Goal: Task Accomplishment & Management: Manage account settings

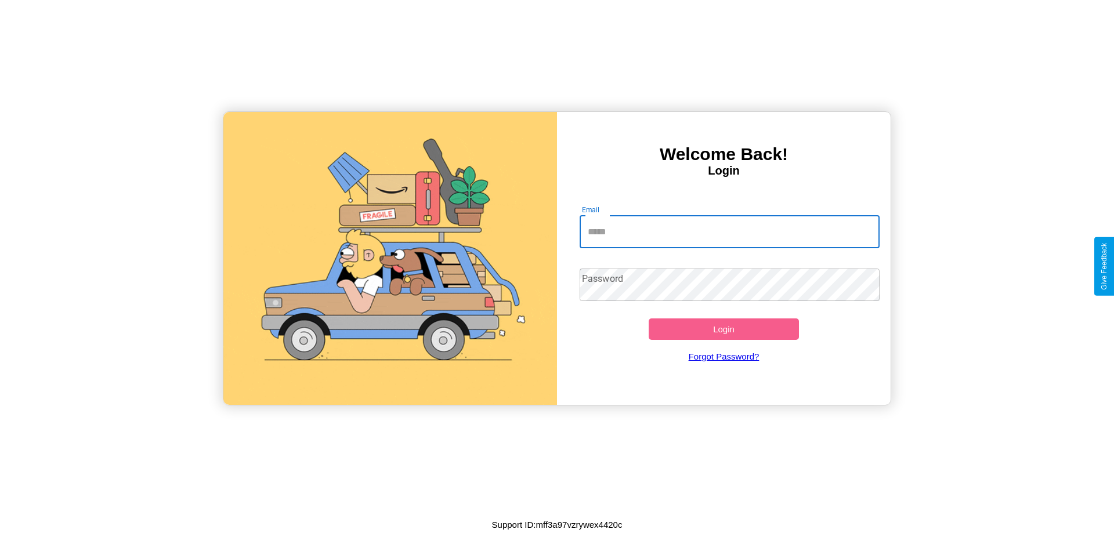
click at [729, 231] on input "Email" at bounding box center [729, 232] width 300 height 32
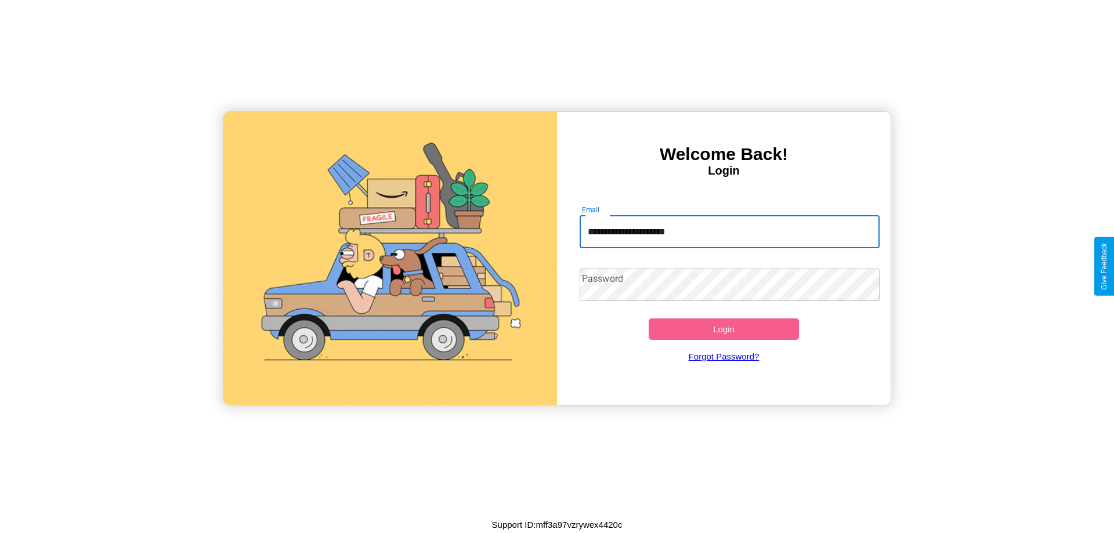
type input "**********"
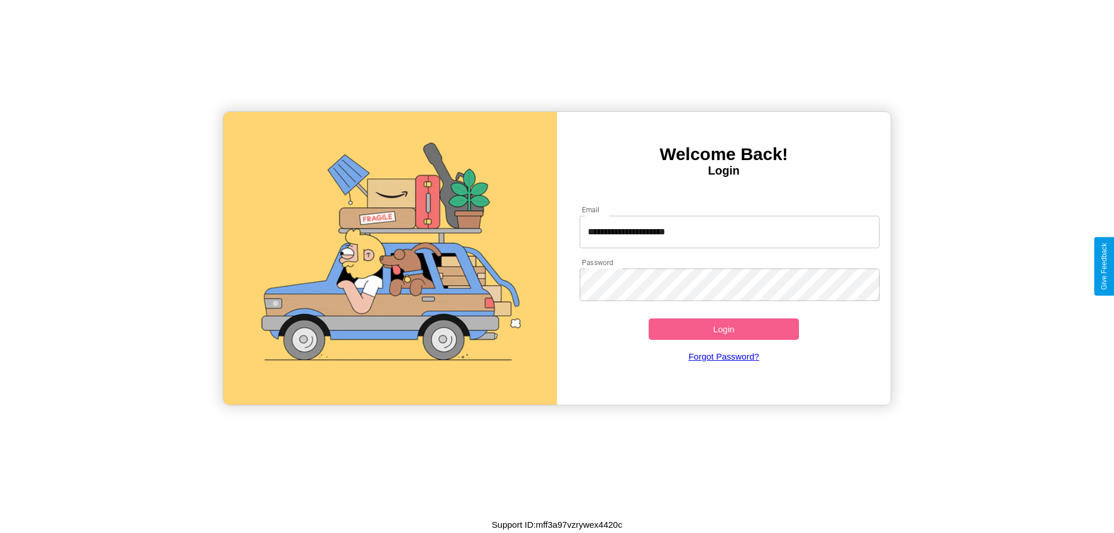
click at [723, 329] on button "Login" at bounding box center [724, 328] width 150 height 21
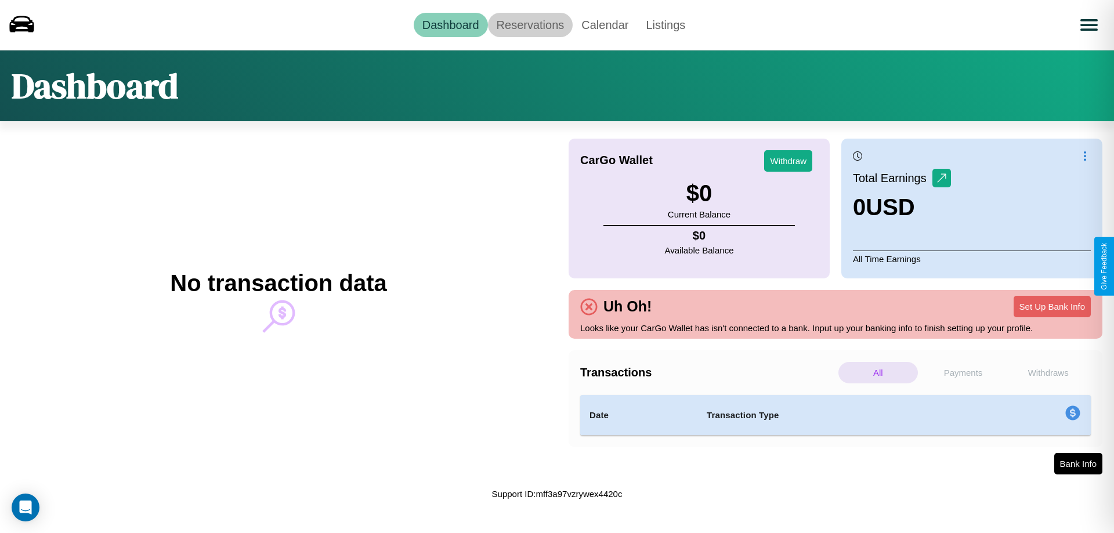
click at [530, 24] on link "Reservations" at bounding box center [530, 25] width 85 height 24
